Goal: Transaction & Acquisition: Purchase product/service

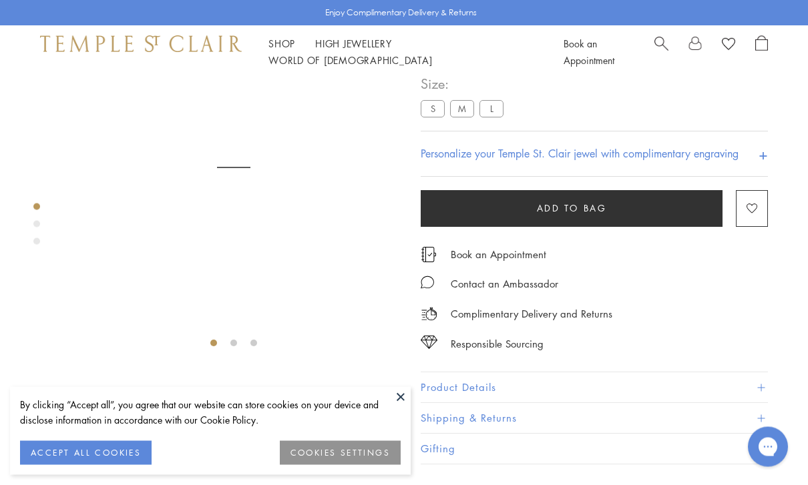
scroll to position [79, 0]
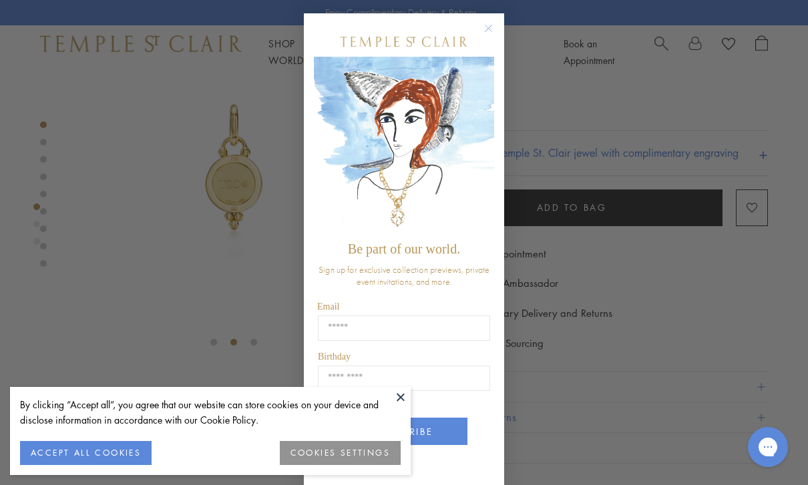
click at [500, 34] on button "Close dialog" at bounding box center [495, 35] width 17 height 17
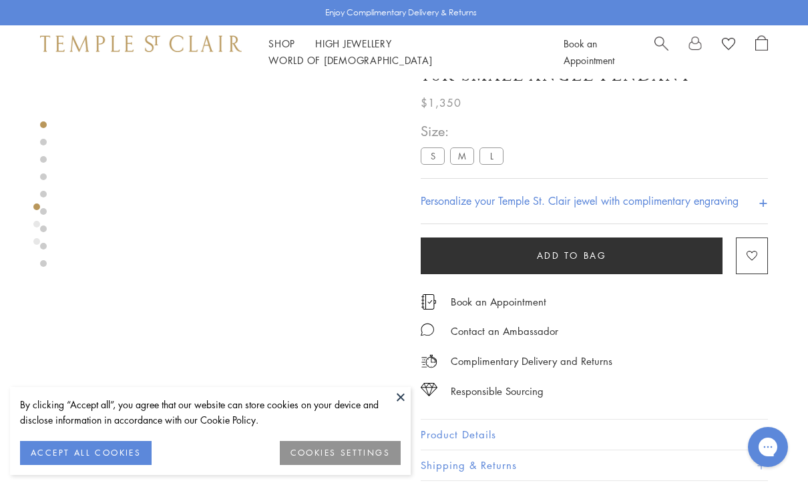
scroll to position [33, 0]
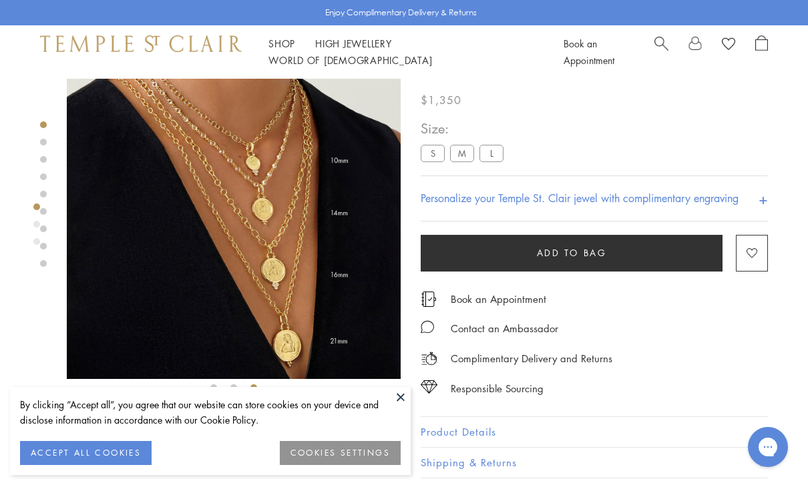
click at [272, 210] on img at bounding box center [234, 212] width 334 height 334
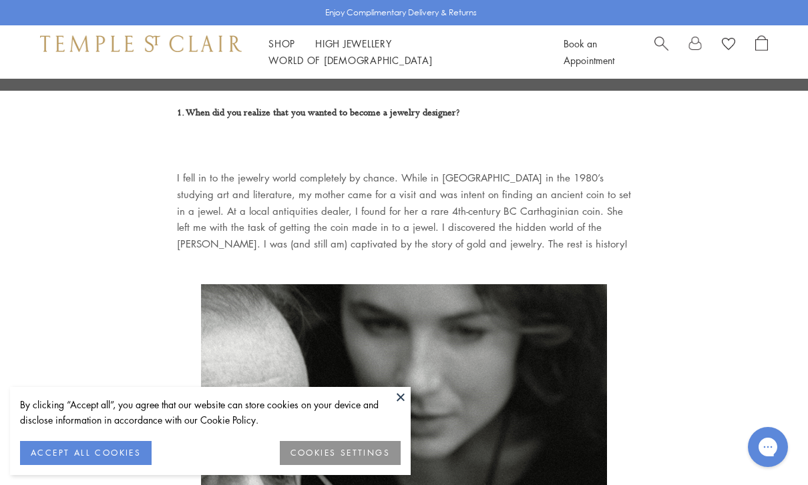
scroll to position [406, 0]
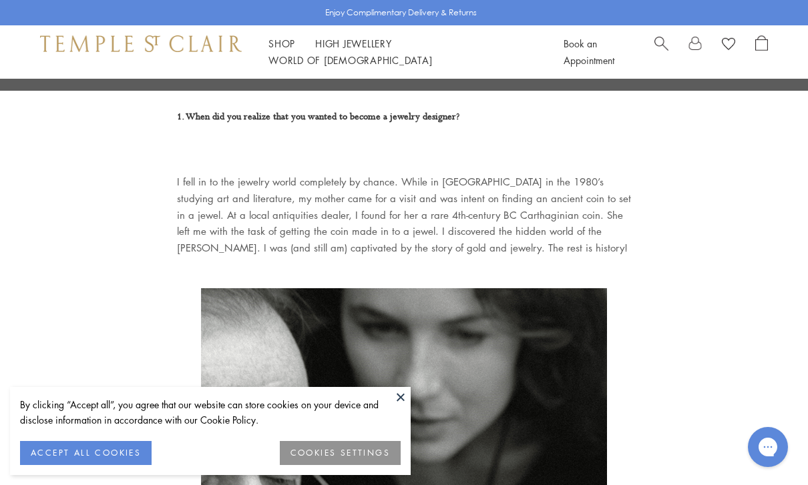
click at [402, 407] on button at bounding box center [400, 397] width 20 height 20
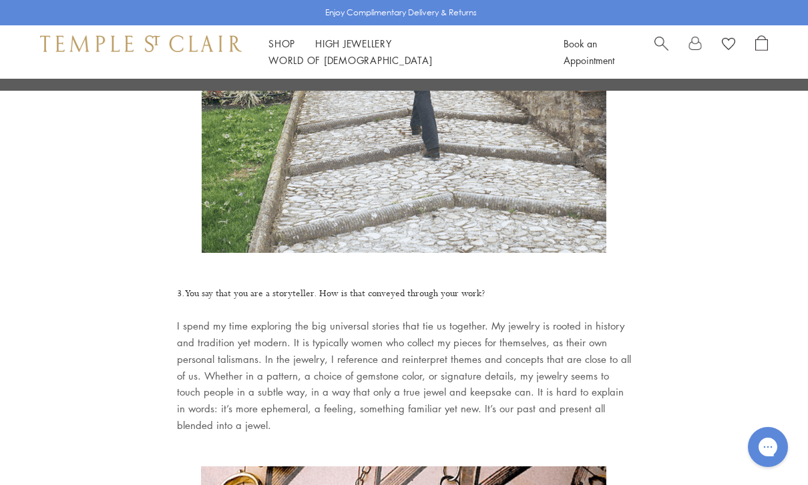
scroll to position [2901, 0]
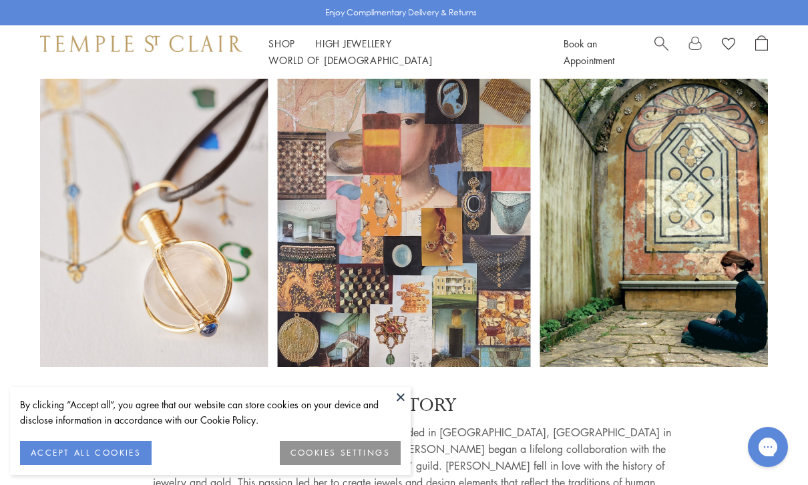
click at [404, 402] on button at bounding box center [400, 397] width 20 height 20
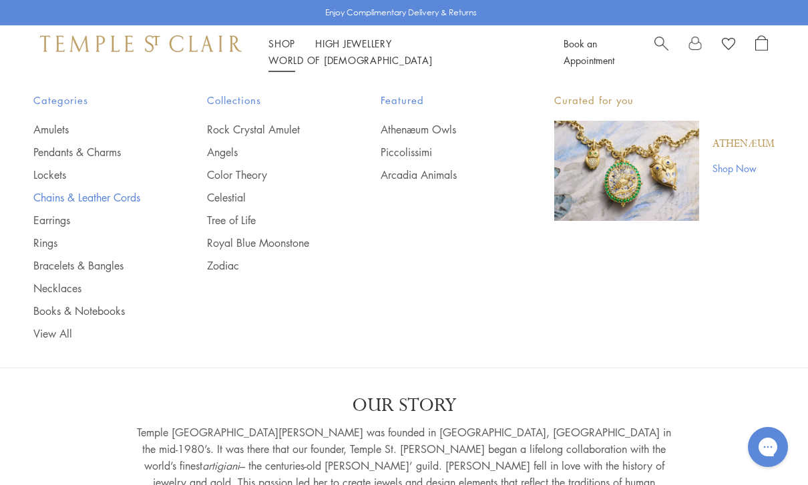
click at [106, 203] on link "Chains & Leather Cords" at bounding box center [93, 197] width 120 height 15
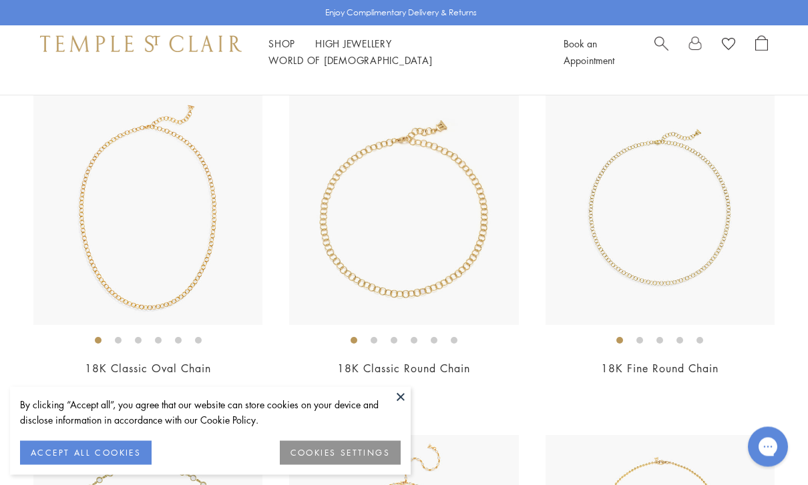
scroll to position [825, 0]
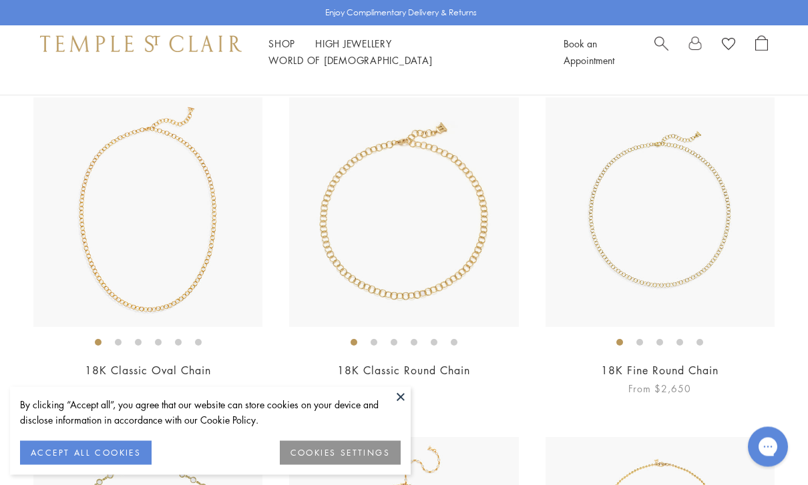
click at [669, 290] on img at bounding box center [659, 212] width 229 height 229
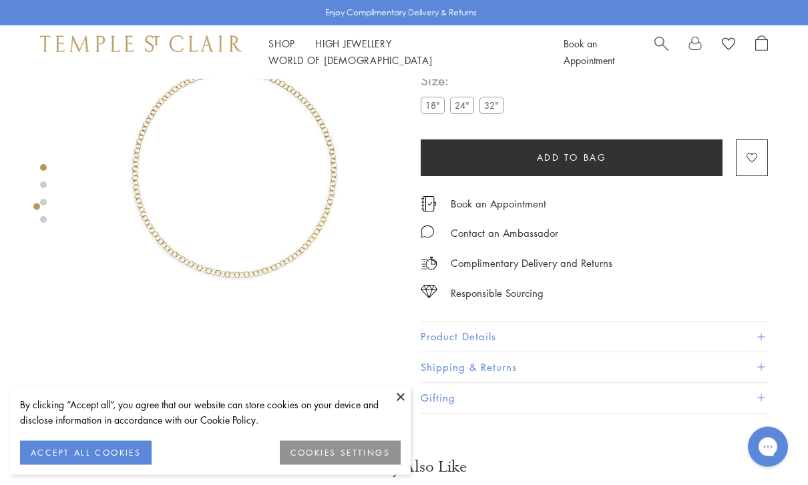
scroll to position [79, 0]
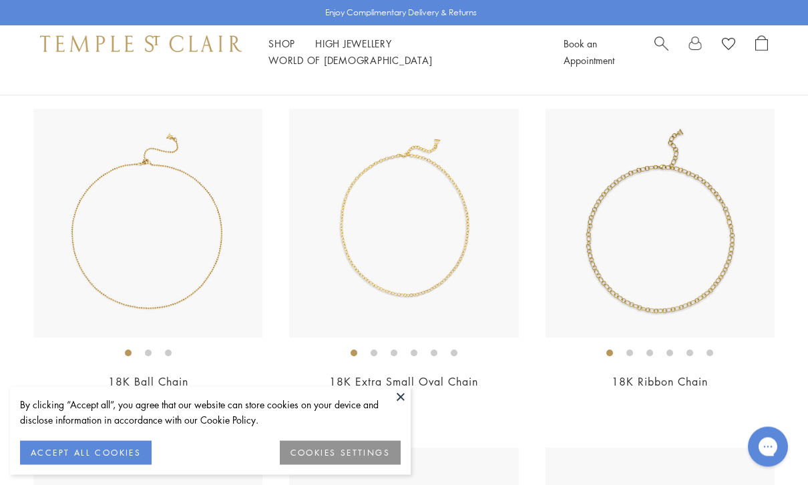
scroll to position [1494, 0]
click at [105, 262] on img at bounding box center [147, 221] width 229 height 229
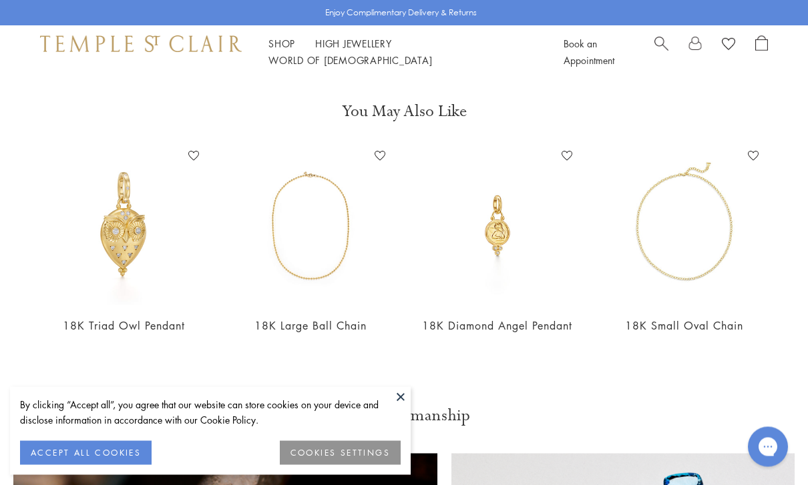
scroll to position [435, 0]
click at [512, 330] on link "18K Diamond Angel Pendant" at bounding box center [497, 325] width 150 height 15
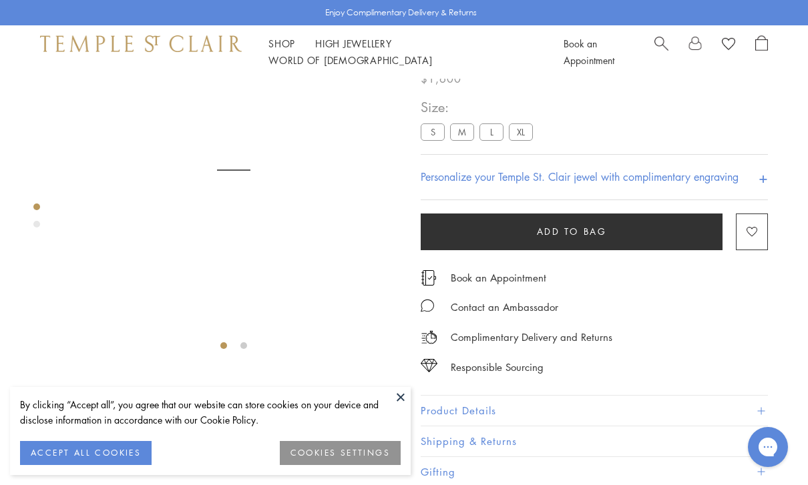
scroll to position [79, 0]
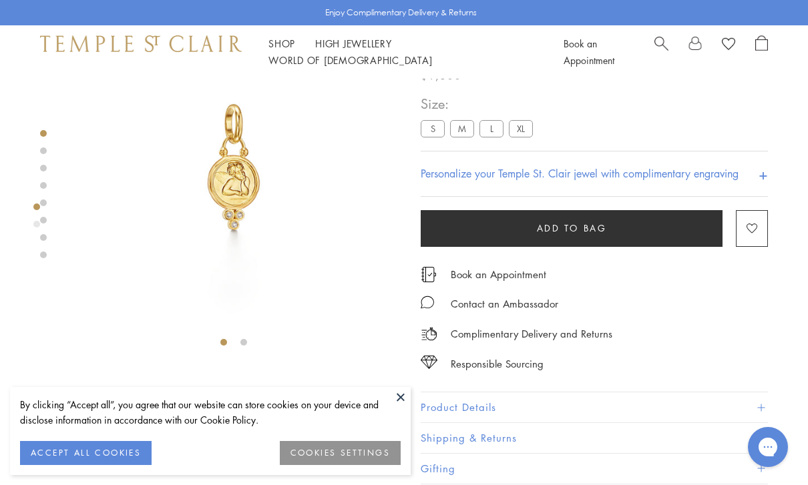
click at [468, 129] on label "M" at bounding box center [462, 128] width 24 height 17
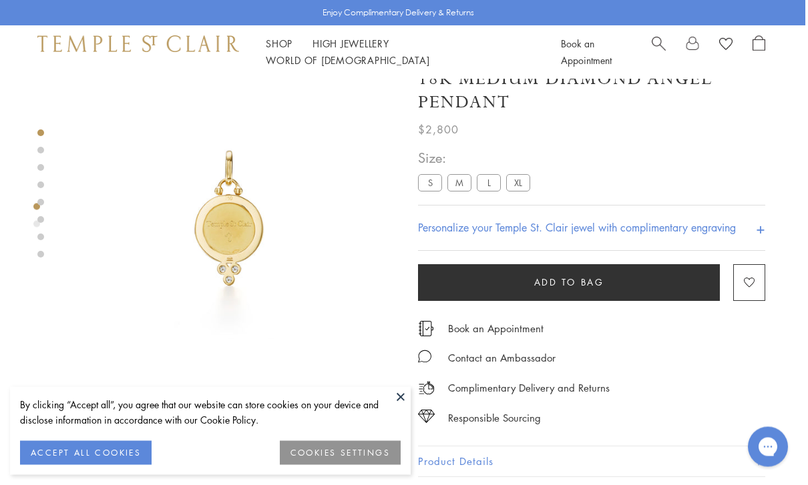
scroll to position [27, 3]
click at [489, 183] on label "L" at bounding box center [489, 183] width 24 height 17
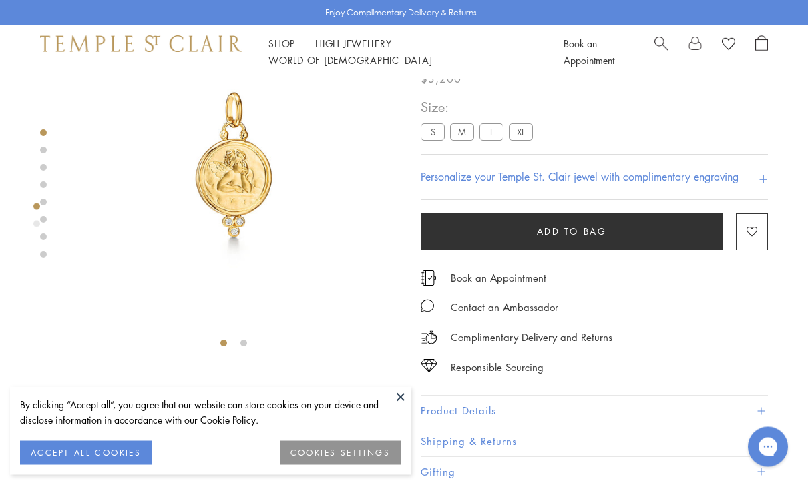
scroll to position [79, 0]
click at [531, 131] on label "XL" at bounding box center [521, 131] width 24 height 17
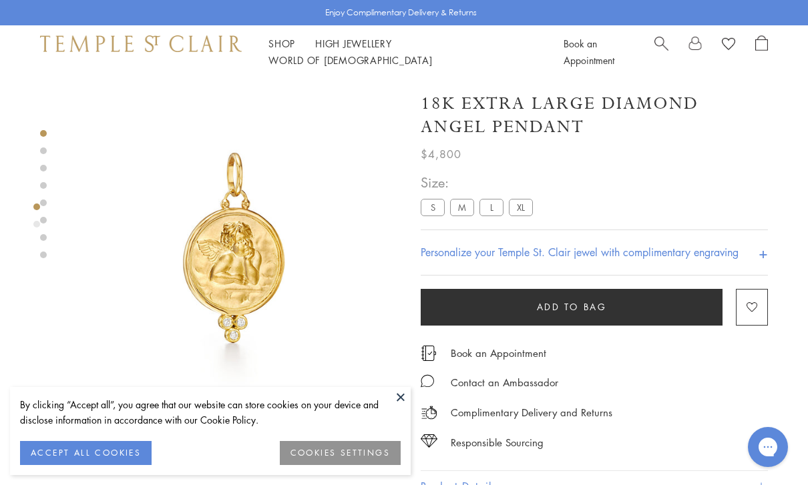
click at [430, 209] on label "S" at bounding box center [432, 207] width 24 height 17
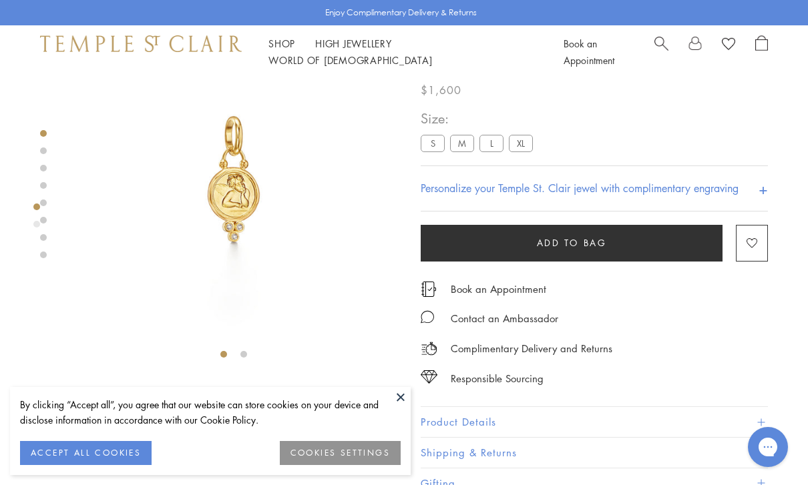
scroll to position [79, 0]
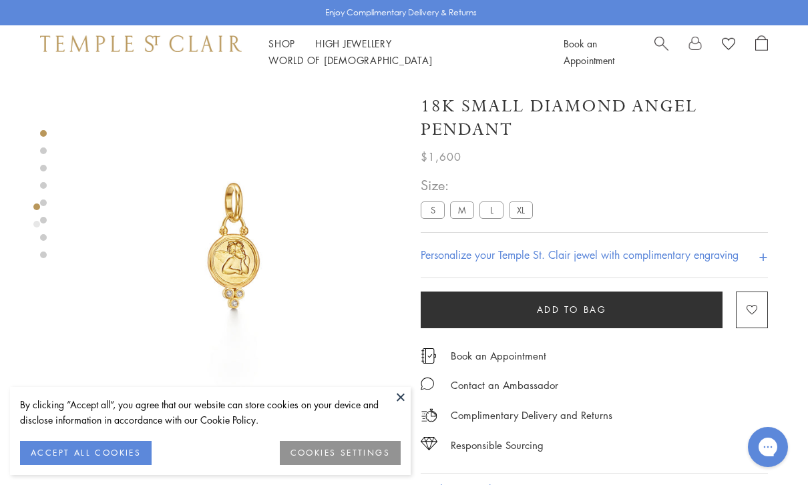
click at [346, 50] on link "High Jewellery High Jewellery" at bounding box center [353, 43] width 77 height 13
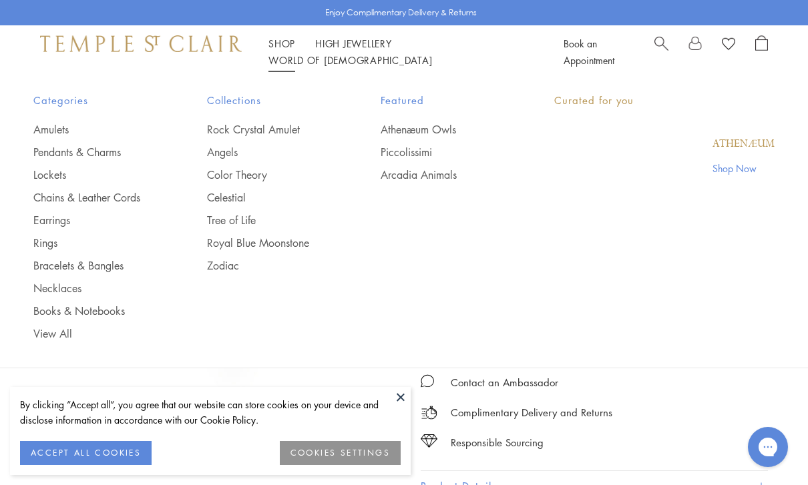
click at [282, 50] on link "Shop Shop" at bounding box center [281, 43] width 27 height 13
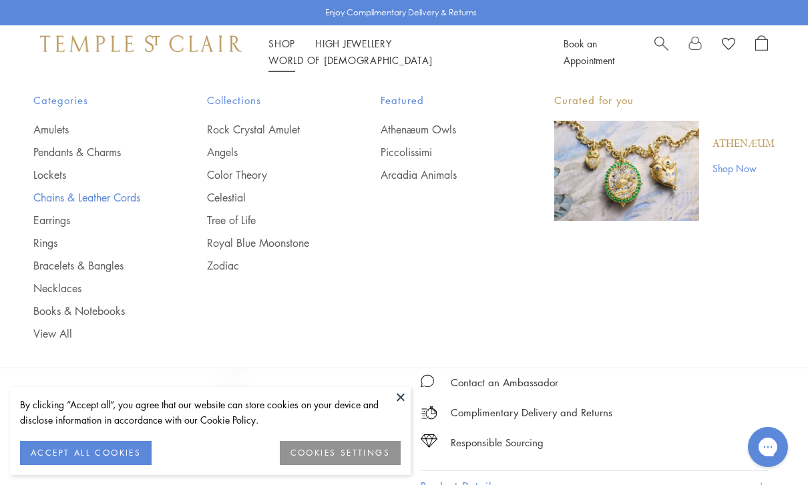
click at [109, 202] on link "Chains & Leather Cords" at bounding box center [93, 197] width 120 height 15
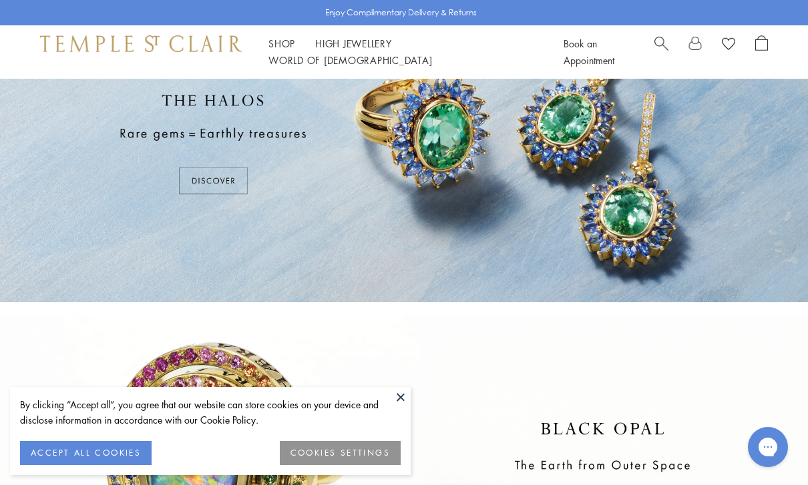
scroll to position [32, 0]
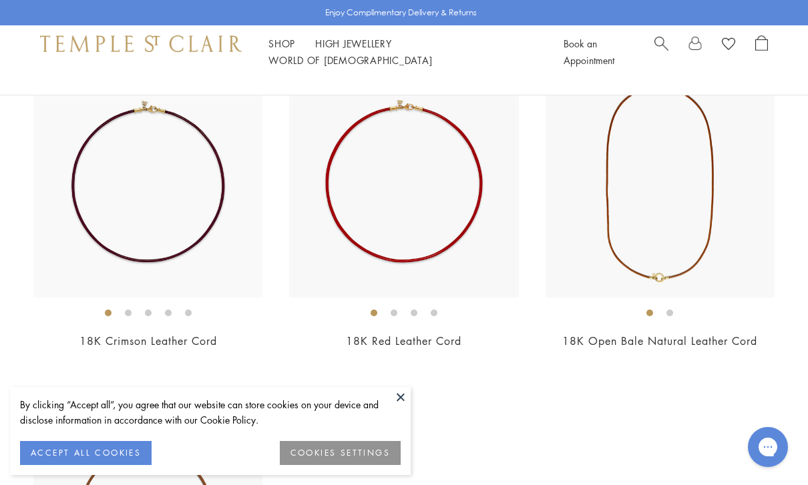
scroll to position [2209, 0]
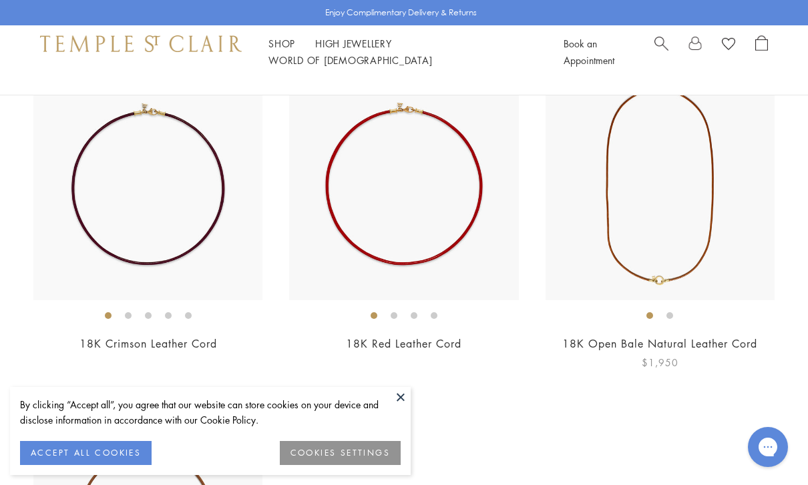
click at [680, 260] on img at bounding box center [659, 185] width 229 height 229
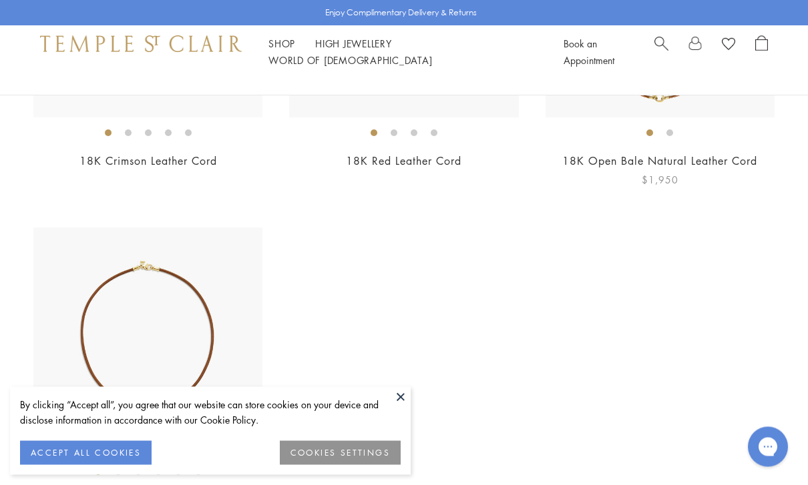
scroll to position [2407, 0]
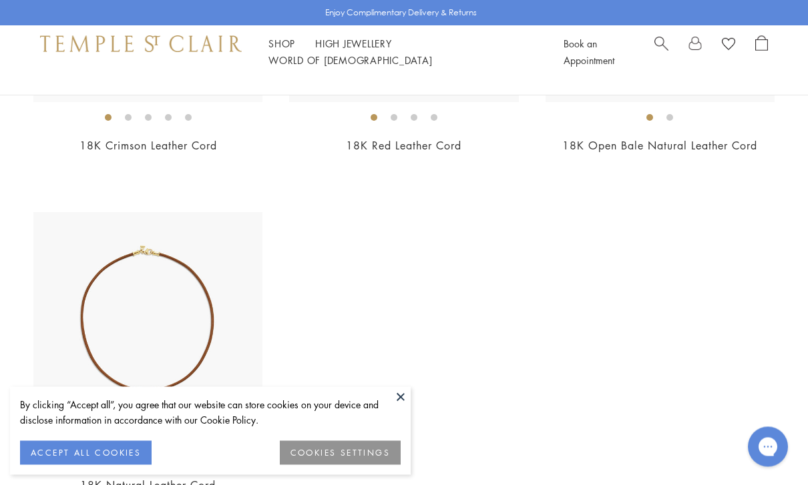
click at [85, 360] on img at bounding box center [147, 327] width 229 height 229
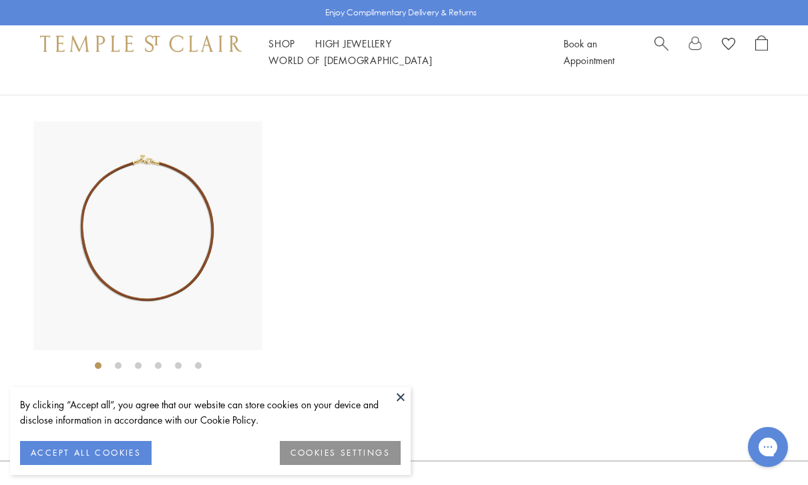
click at [405, 399] on button at bounding box center [400, 397] width 20 height 20
